Goal: Information Seeking & Learning: Learn about a topic

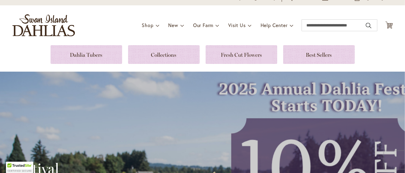
scroll to position [30, 0]
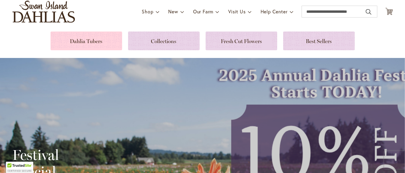
click at [90, 39] on link at bounding box center [86, 40] width 72 height 19
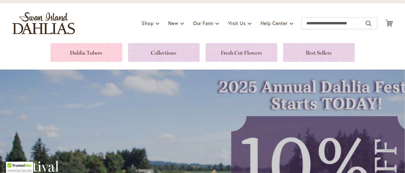
scroll to position [41, 0]
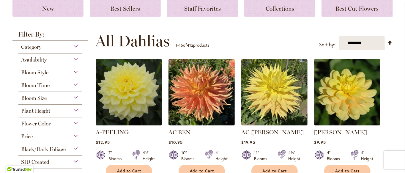
scroll to position [100, 0]
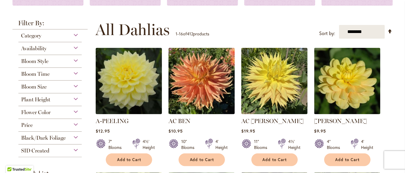
click at [73, 61] on div "Bloom Style" at bounding box center [50, 59] width 64 height 9
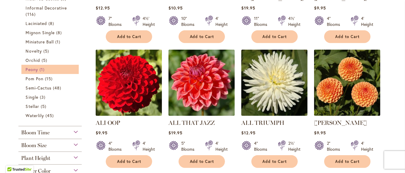
scroll to position [244, 0]
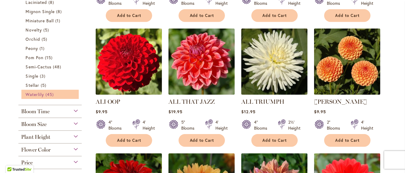
click at [45, 95] on span "45 items" at bounding box center [50, 94] width 10 height 6
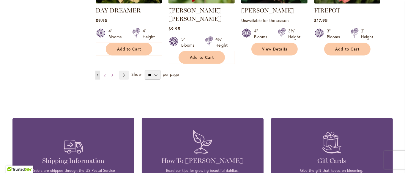
scroll to position [575, 0]
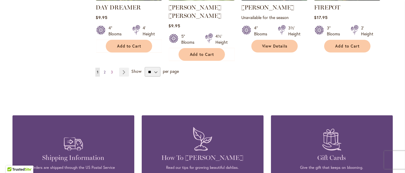
click at [102, 68] on link "Page 2" at bounding box center [104, 72] width 5 height 9
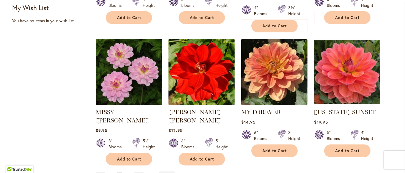
scroll to position [516, 0]
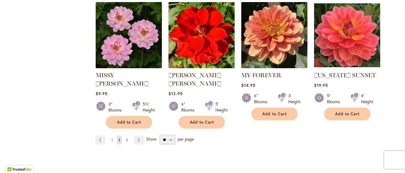
click at [126, 137] on span "3" at bounding box center [127, 139] width 2 height 4
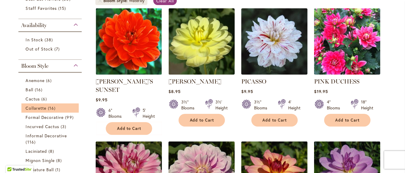
scroll to position [41, 0]
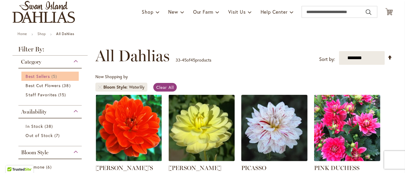
click at [49, 76] on link "Best Sellers 5 items" at bounding box center [51, 76] width 50 height 6
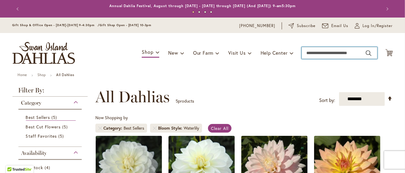
click at [330, 51] on input "Search" at bounding box center [339, 53] width 76 height 12
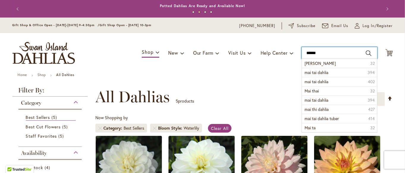
type input "*******"
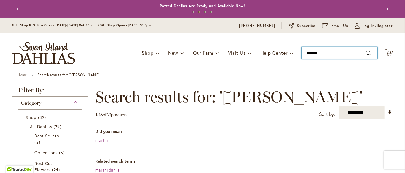
click at [336, 52] on input "*******" at bounding box center [339, 53] width 76 height 12
type input "*"
type input "**********"
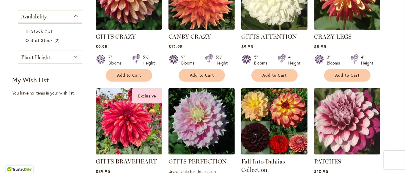
scroll to position [237, 0]
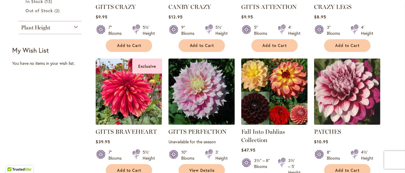
click at [272, 85] on img at bounding box center [273, 91] width 69 height 69
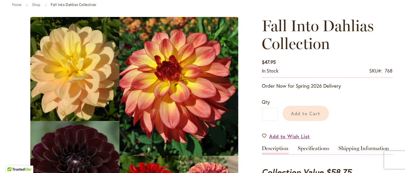
scroll to position [71, 0]
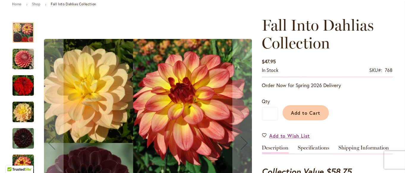
click at [20, 116] on img "Fall Into Dahlias Collection" at bounding box center [22, 111] width 21 height 21
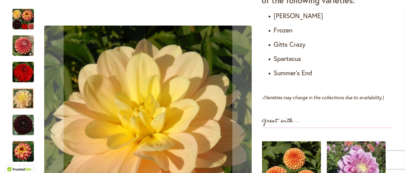
scroll to position [338, 0]
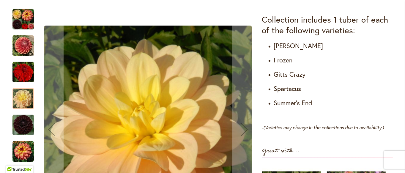
click at [119, 83] on div "Fall Into Dahlias Collection" at bounding box center [148, 129] width 216 height 253
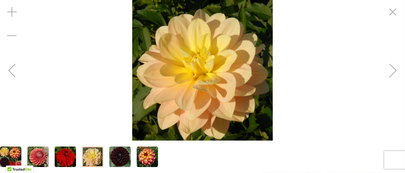
click at [94, 158] on div at bounding box center [92, 156] width 21 height 20
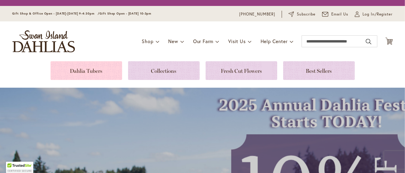
click at [94, 61] on div "Toggle Nav Shop Dahlia Tubers Collections Fresh Cut Dahlias Gardening Supplies …" at bounding box center [203, 41] width 392 height 40
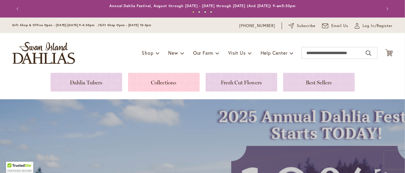
click at [168, 82] on link at bounding box center [164, 82] width 72 height 19
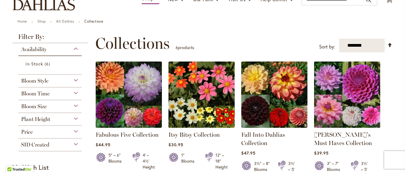
scroll to position [89, 0]
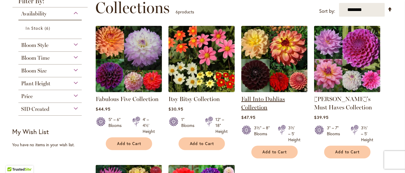
click at [256, 98] on link "Fall Into Dahlias Collection" at bounding box center [263, 102] width 44 height 15
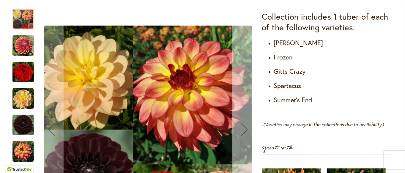
scroll to position [327, 0]
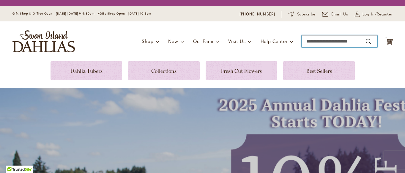
click at [328, 44] on input "Search" at bounding box center [339, 41] width 76 height 12
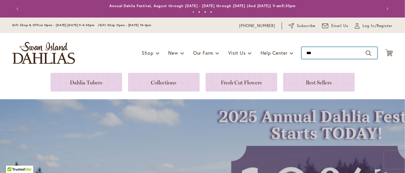
type input "****"
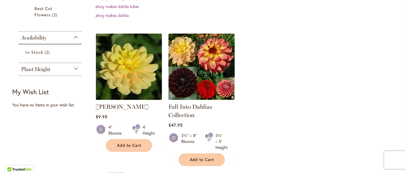
scroll to position [148, 0]
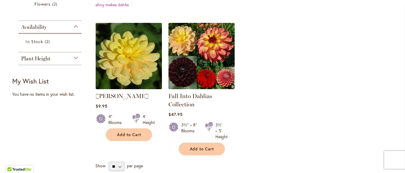
click at [114, 72] on img at bounding box center [128, 55] width 69 height 69
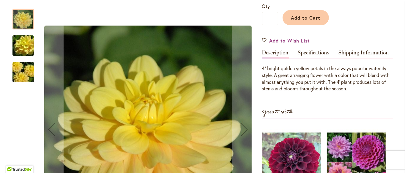
scroll to position [148, 0]
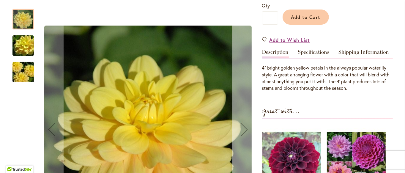
click at [242, 126] on div "Next" at bounding box center [244, 130] width 24 height 24
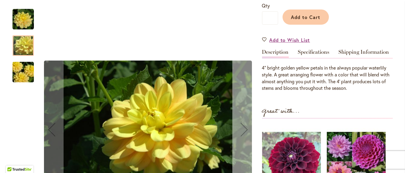
click at [241, 126] on div "Next" at bounding box center [244, 130] width 24 height 24
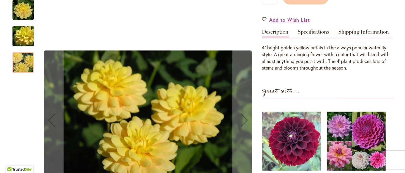
scroll to position [178, 0]
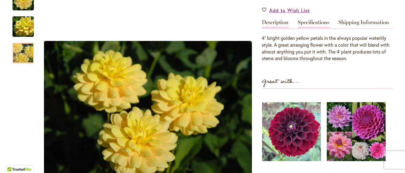
click at [316, 20] on link "Specifications" at bounding box center [313, 24] width 31 height 9
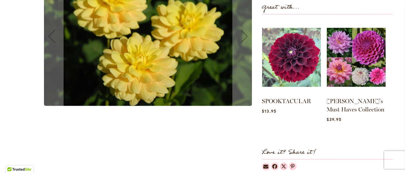
scroll to position [237, 0]
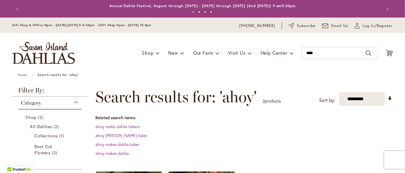
scroll to position [119, 0]
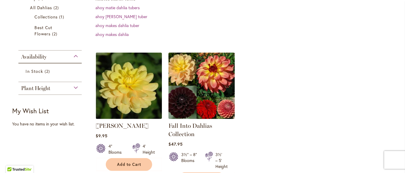
click at [211, 74] on img at bounding box center [201, 85] width 69 height 69
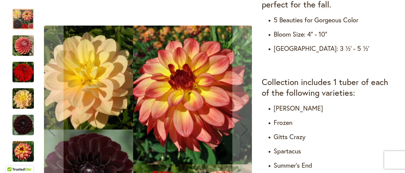
scroll to position [237, 0]
